Goal: Task Accomplishment & Management: Manage account settings

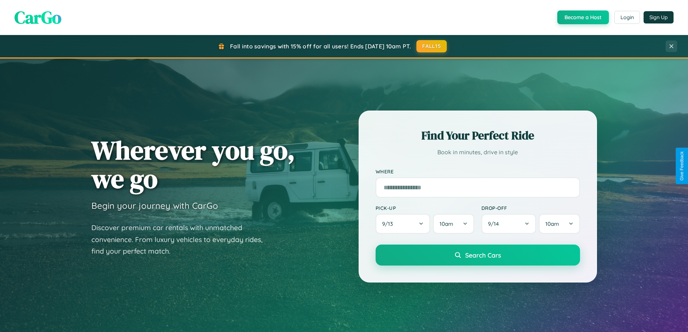
scroll to position [497, 0]
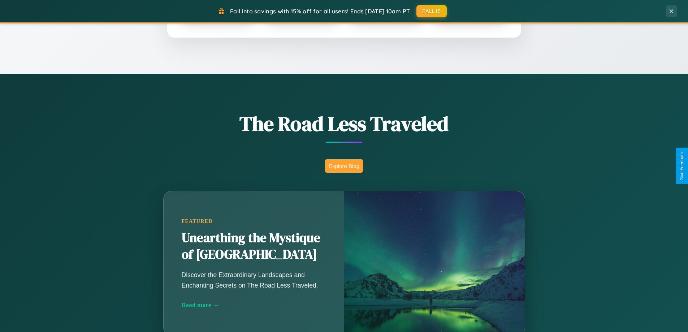
click at [344, 166] on button "Explore Blog" at bounding box center [344, 165] width 38 height 13
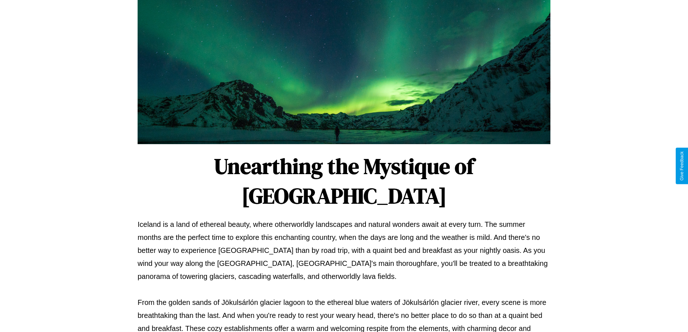
scroll to position [234, 0]
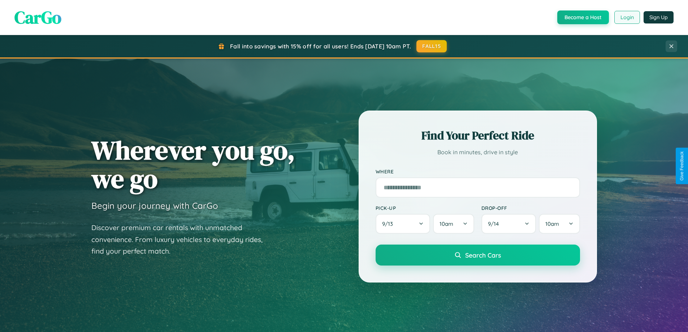
click at [626, 17] on button "Login" at bounding box center [627, 17] width 26 height 13
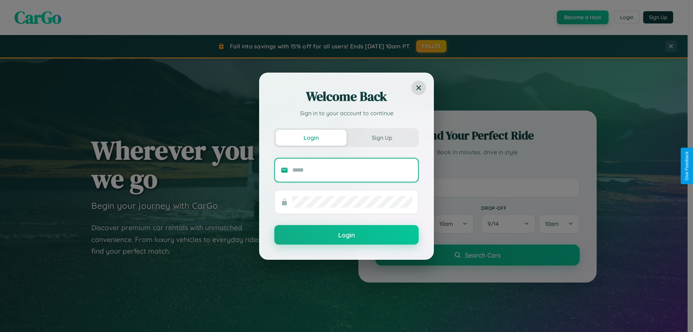
click at [352, 170] on input "text" at bounding box center [352, 170] width 120 height 12
type input "**********"
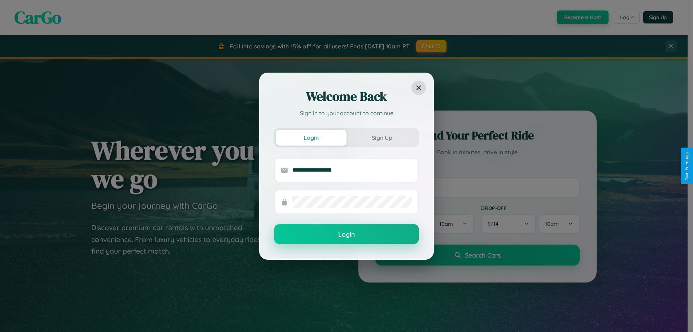
click at [347, 234] on button "Login" at bounding box center [346, 233] width 144 height 19
